Goal: Navigation & Orientation: Find specific page/section

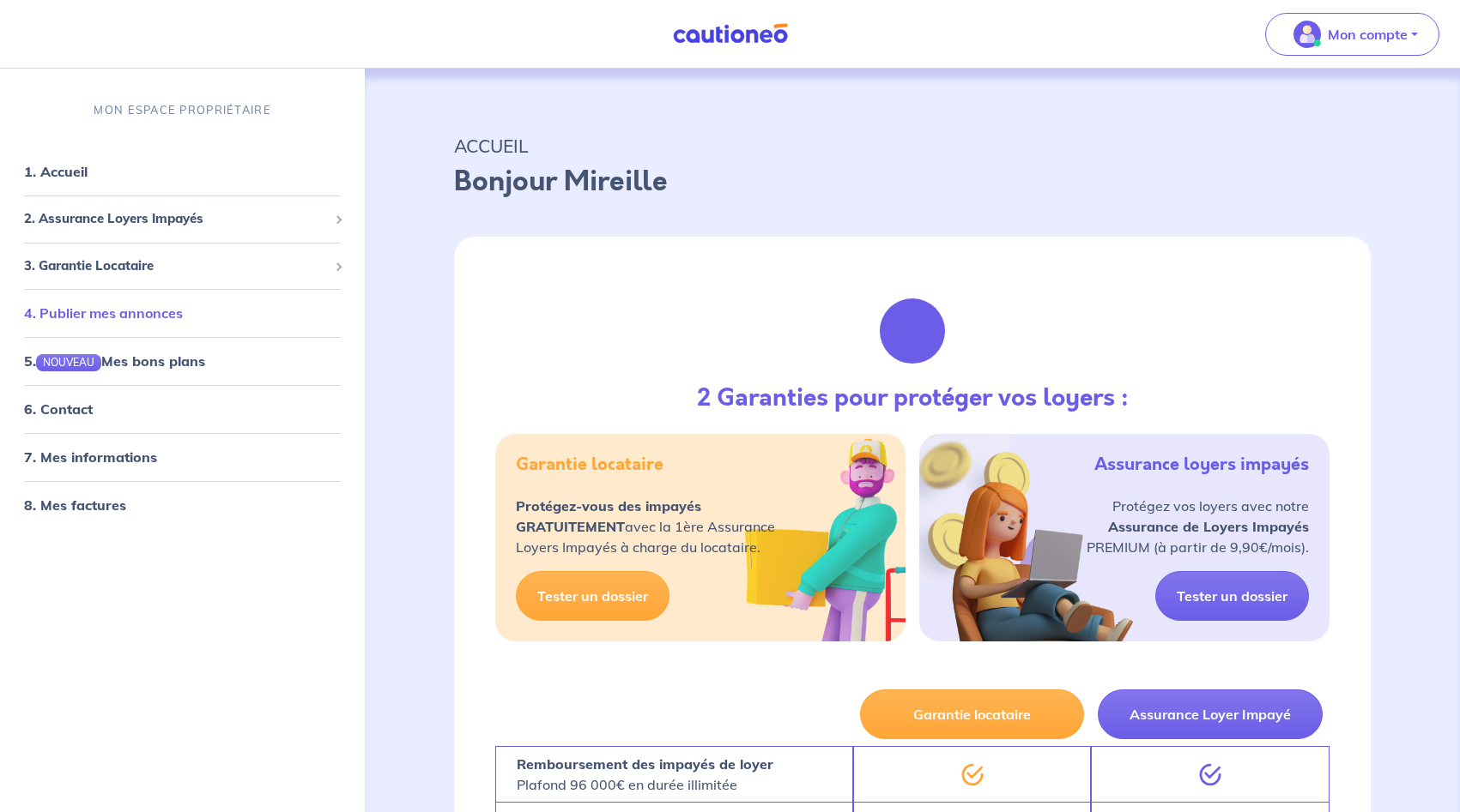
scroll to position [5, 0]
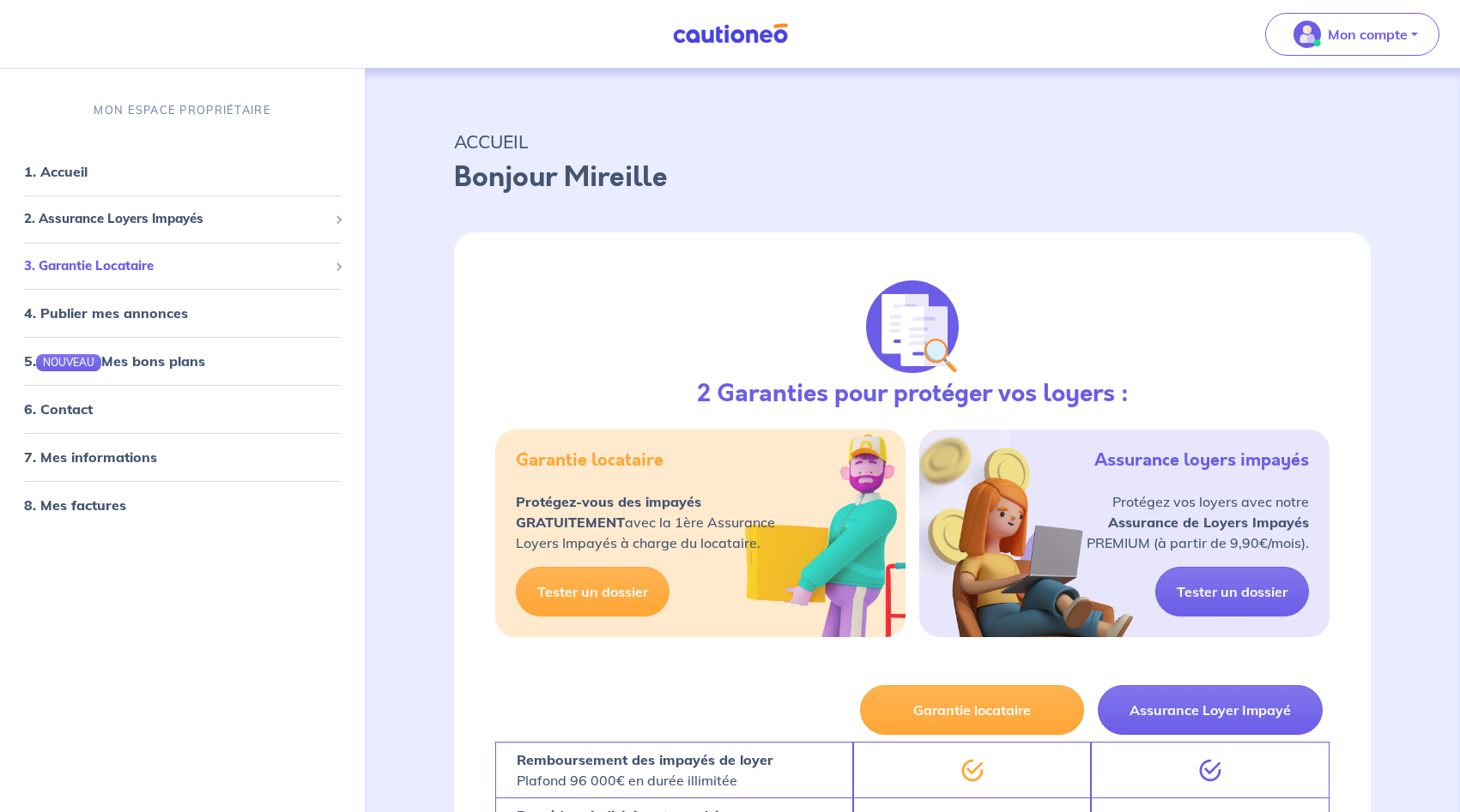
click at [132, 265] on span "3. Garantie Locataire" at bounding box center [176, 266] width 304 height 20
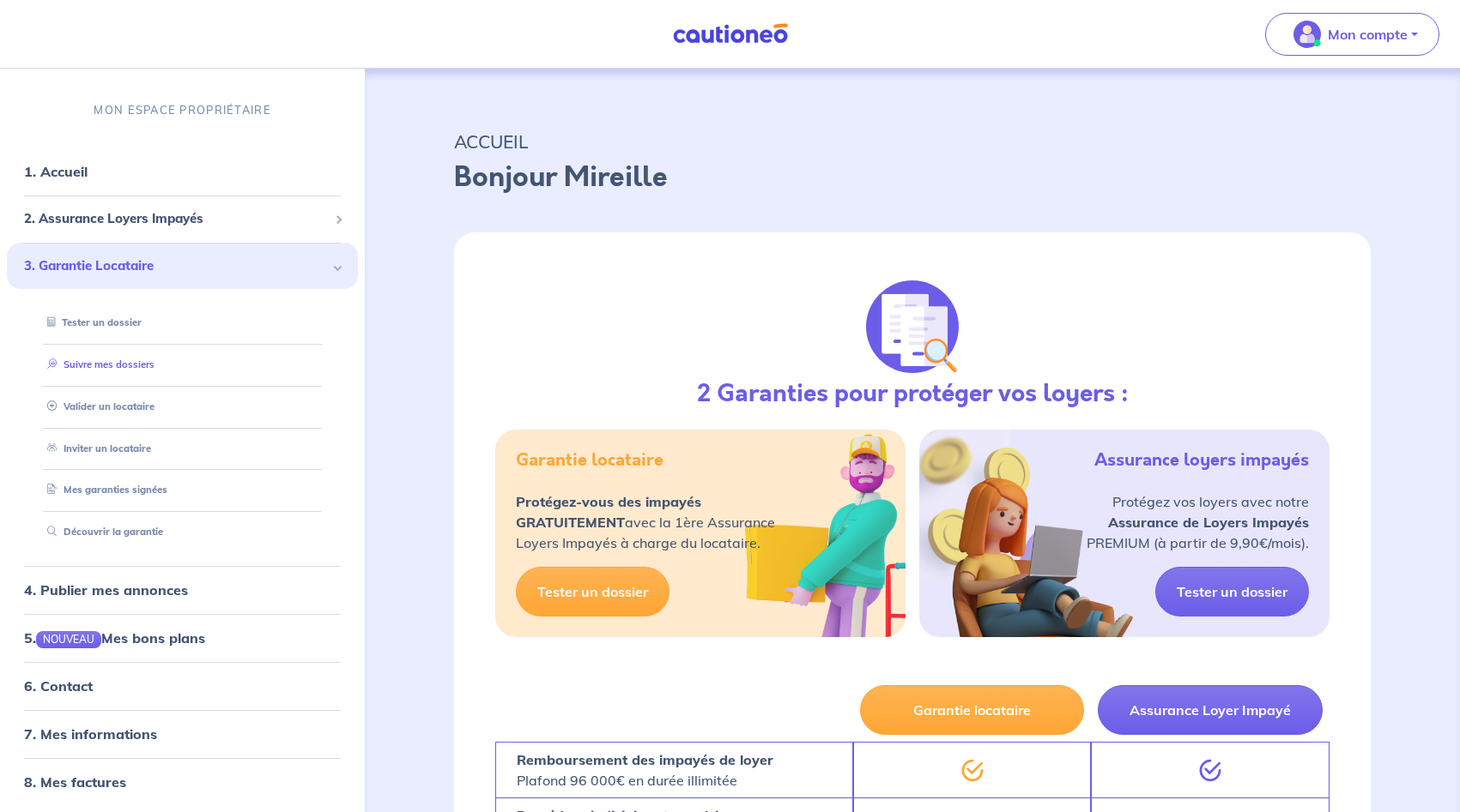
click at [147, 368] on link "Suivre mes dossiers" at bounding box center [98, 364] width 114 height 12
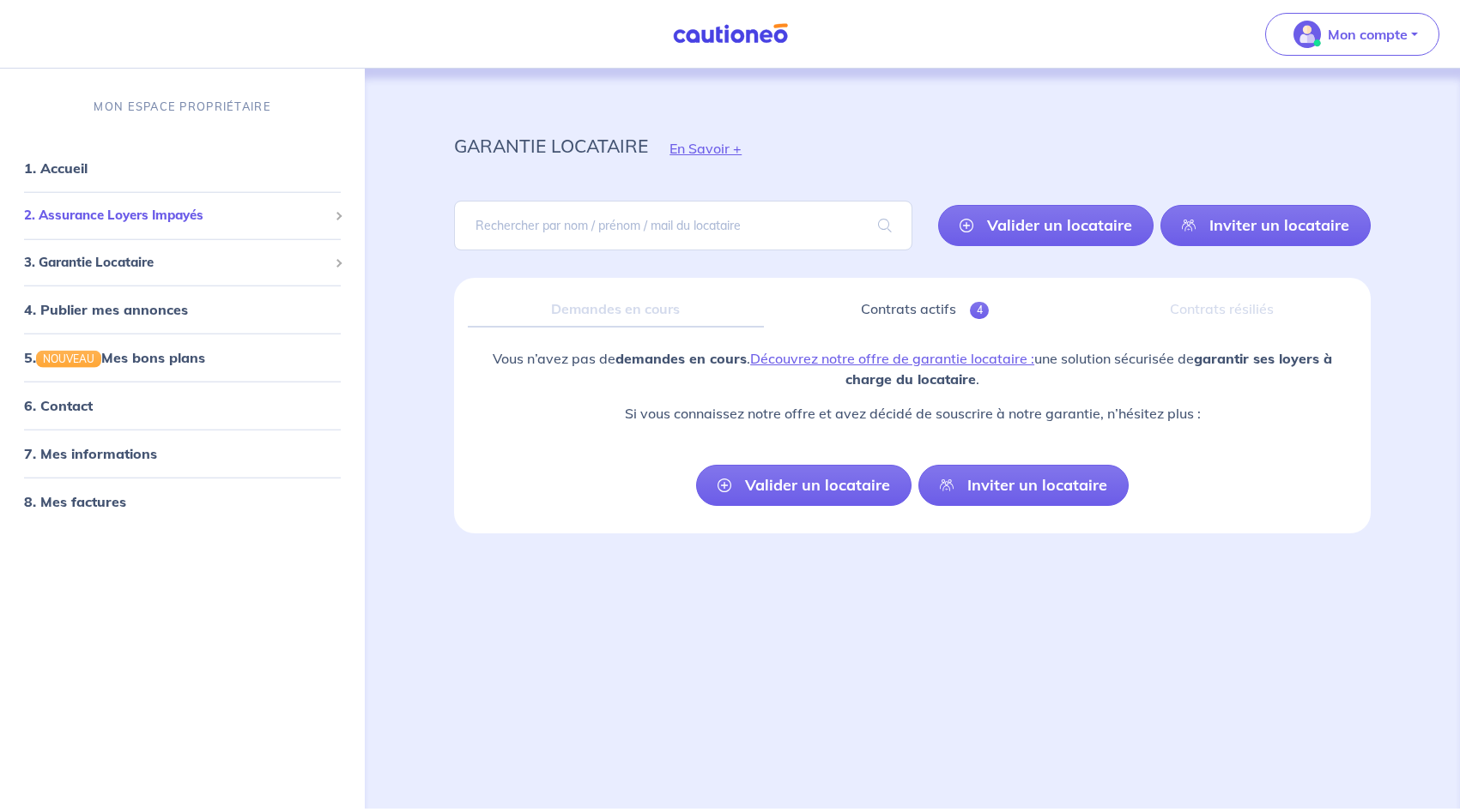
click at [187, 222] on span "2. Assurance Loyers Impayés" at bounding box center [176, 216] width 304 height 20
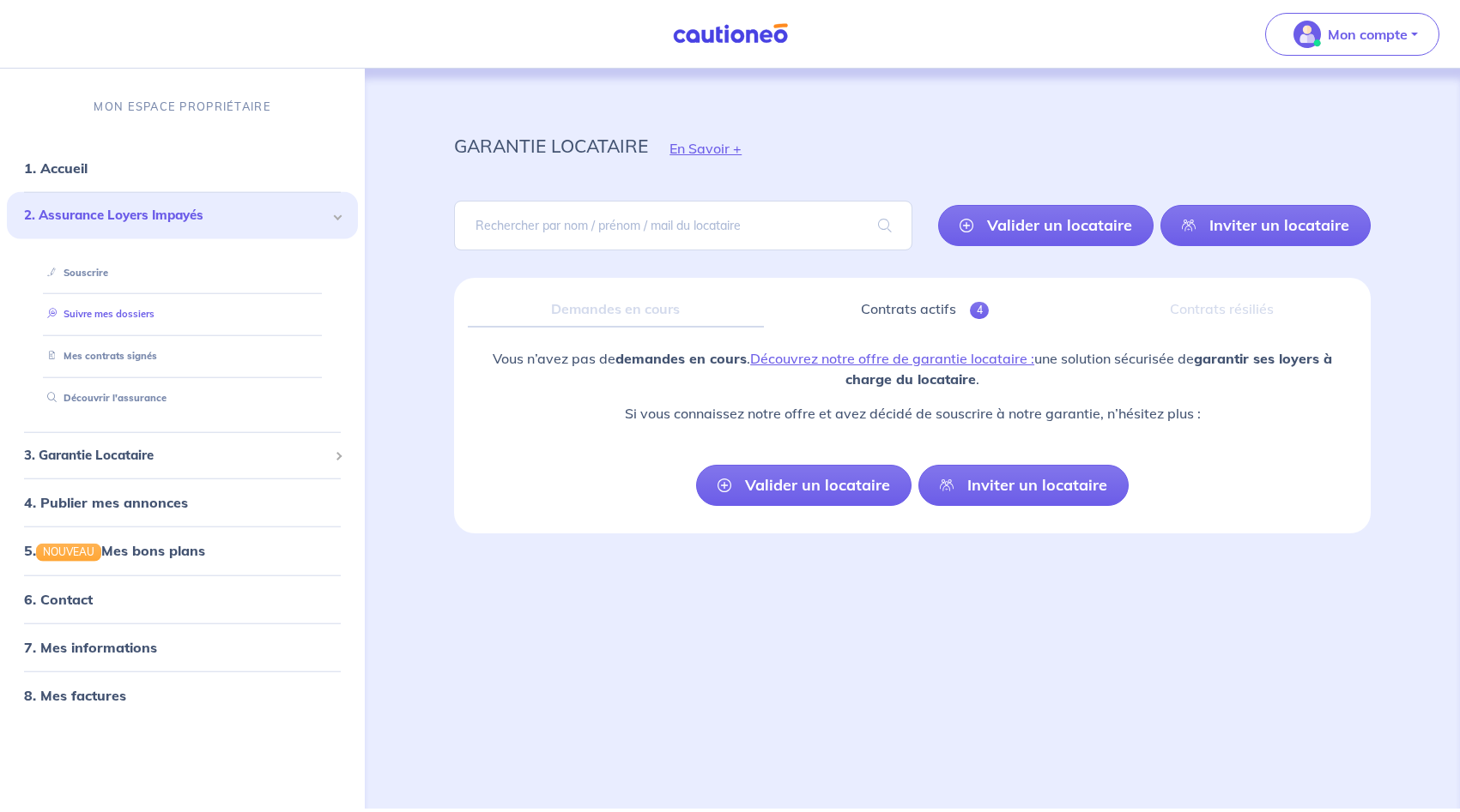
click at [152, 320] on link "Suivre mes dossiers" at bounding box center [98, 313] width 114 height 12
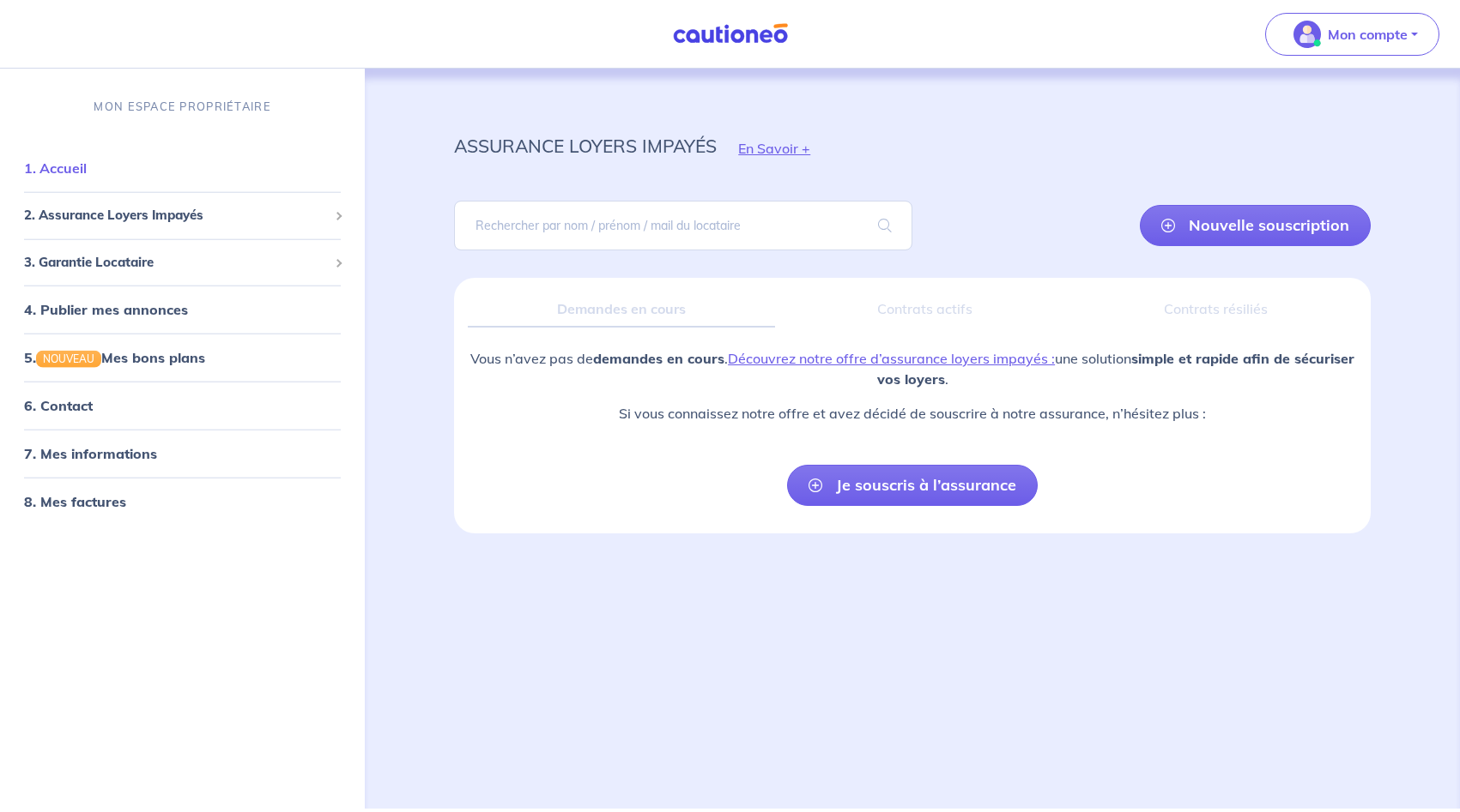
click at [78, 164] on link "1. Accueil" at bounding box center [55, 168] width 62 height 17
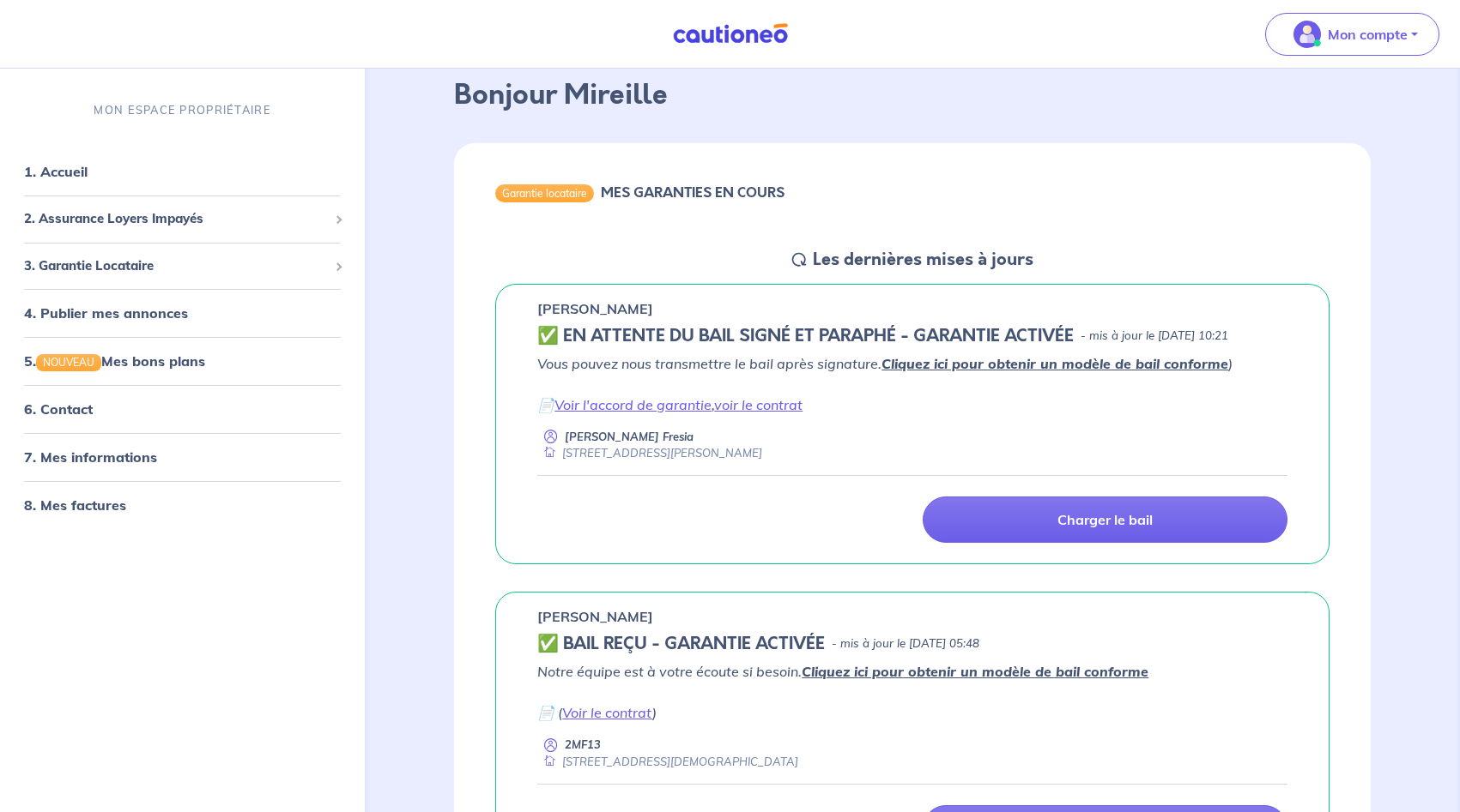
scroll to position [128, 0]
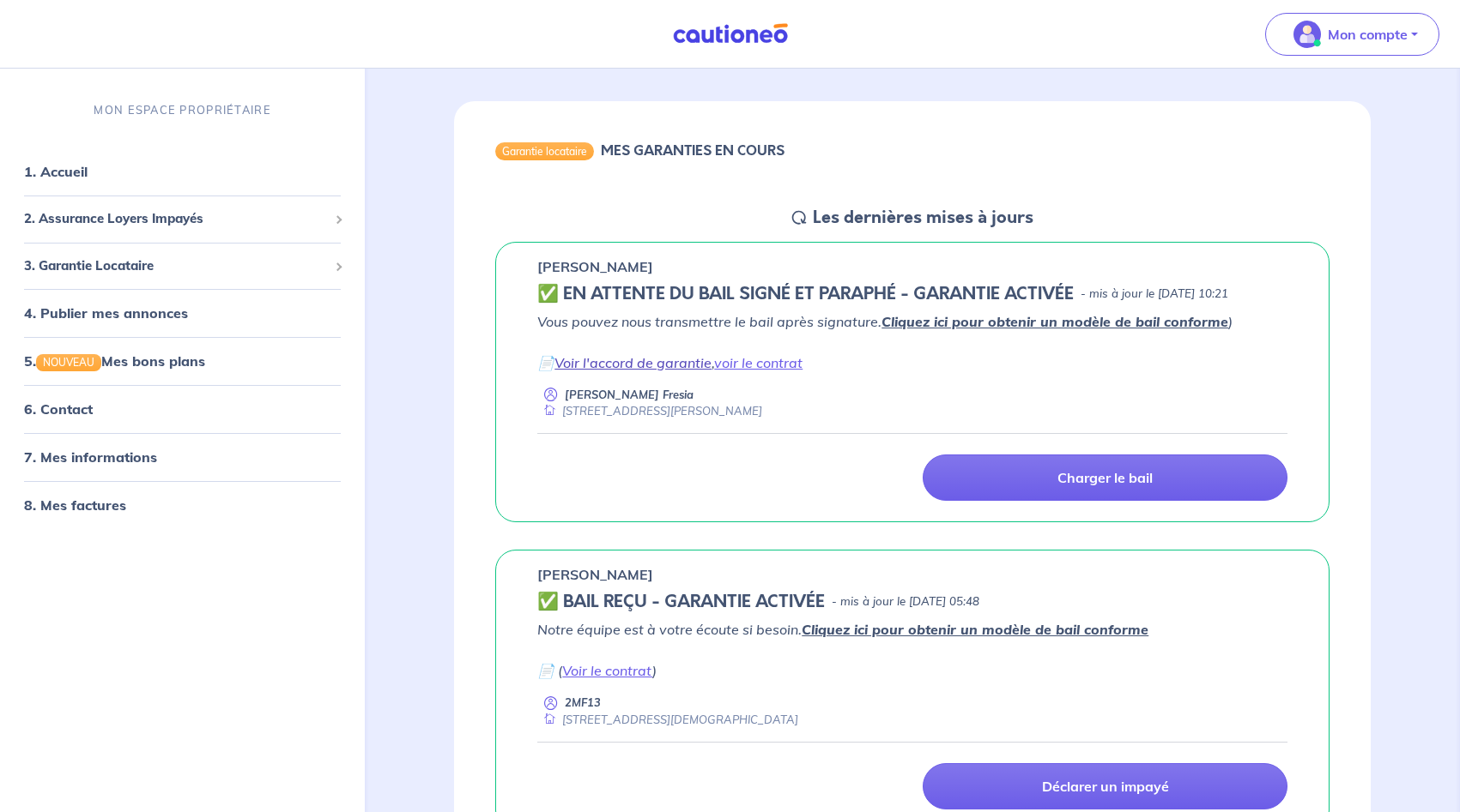
click at [638, 371] on link "Voir l'accord de garantie" at bounding box center [633, 362] width 157 height 17
click at [756, 371] on link "voir le contrat" at bounding box center [758, 362] width 89 height 17
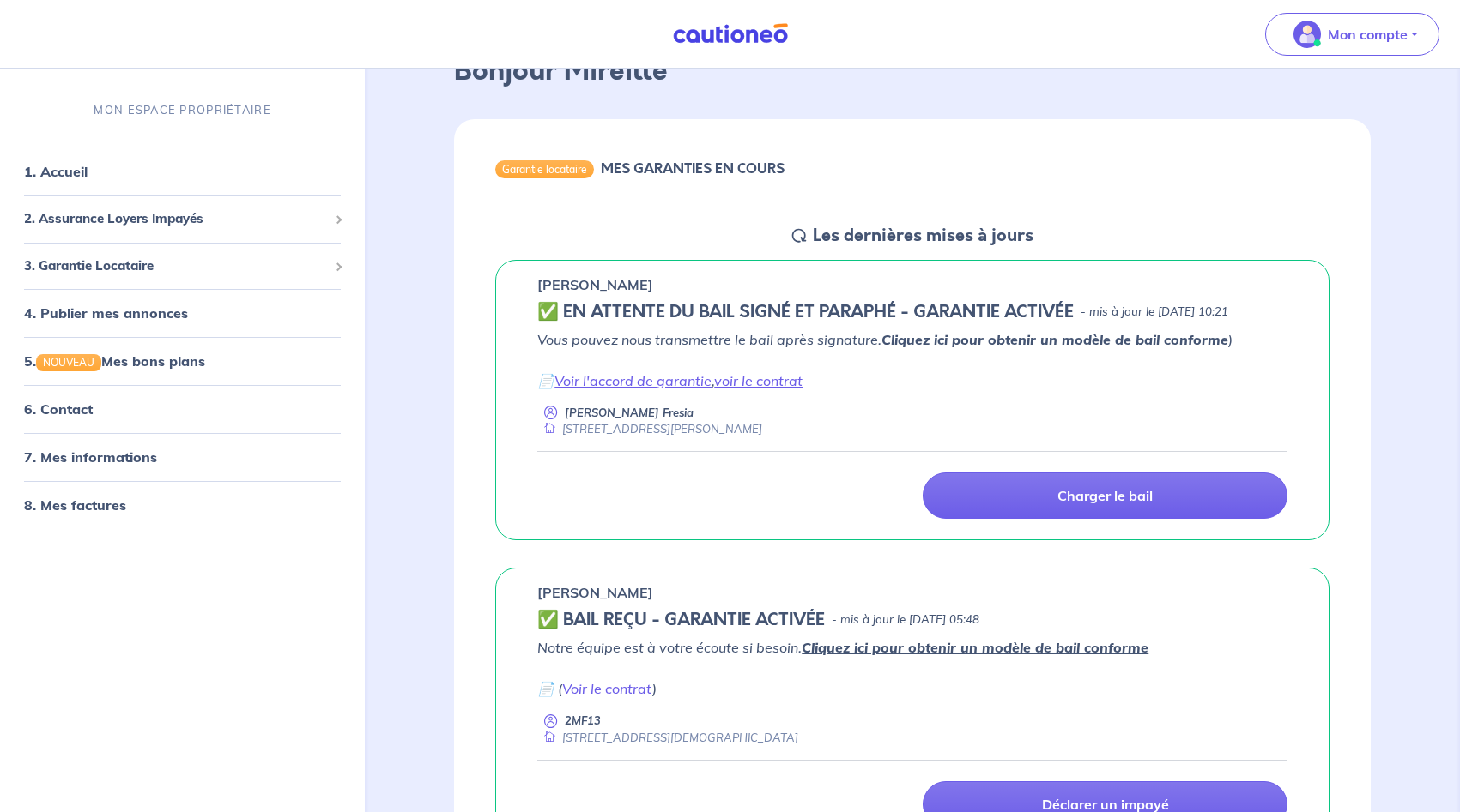
scroll to position [0, 0]
